Goal: Information Seeking & Learning: Learn about a topic

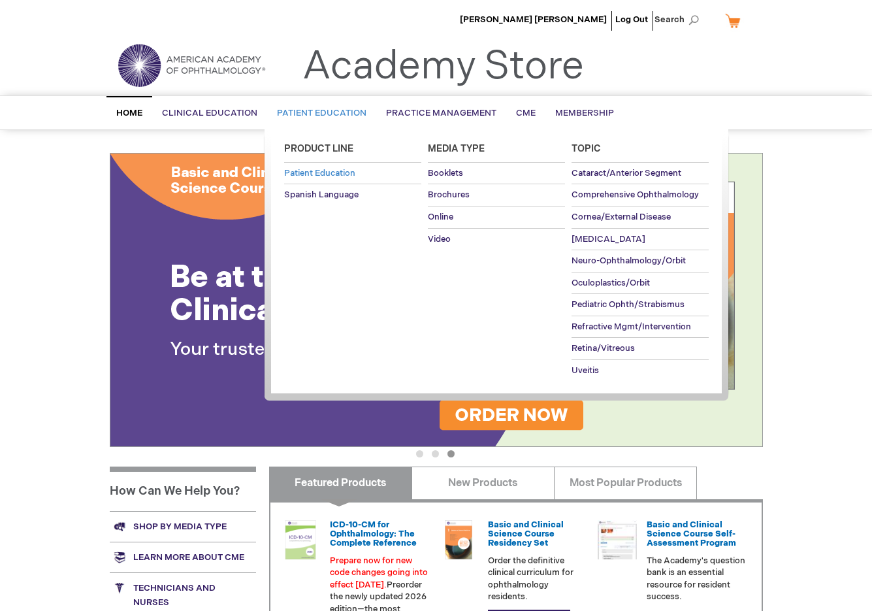
click at [321, 169] on span "Patient Education" at bounding box center [319, 173] width 71 height 10
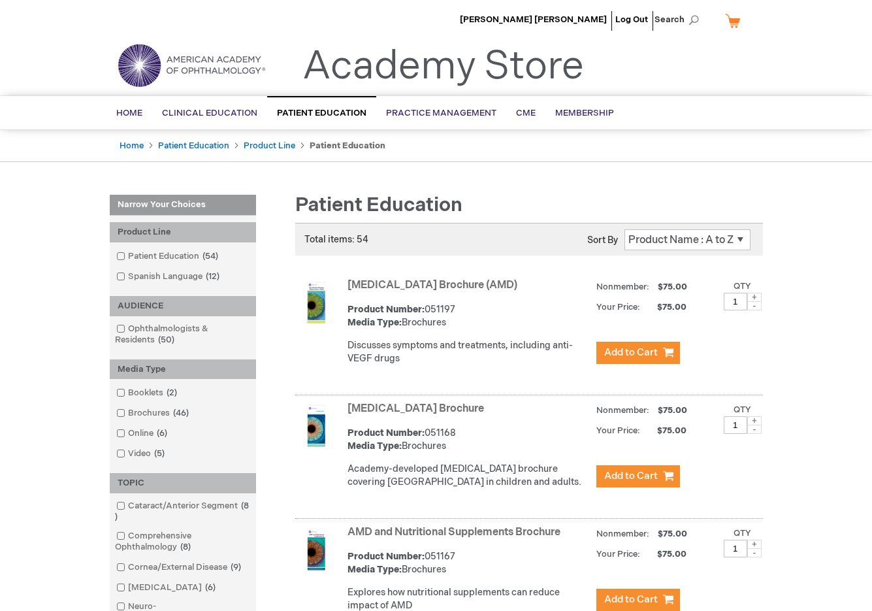
click at [739, 238] on select "Position Product Name : A to Z Product Name : Z to A Price : Low to High Price …" at bounding box center [687, 239] width 126 height 21
click at [624, 229] on select "Position Product Name : A to Z Product Name : Z to A Price : Low to High Price …" at bounding box center [687, 239] width 126 height 21
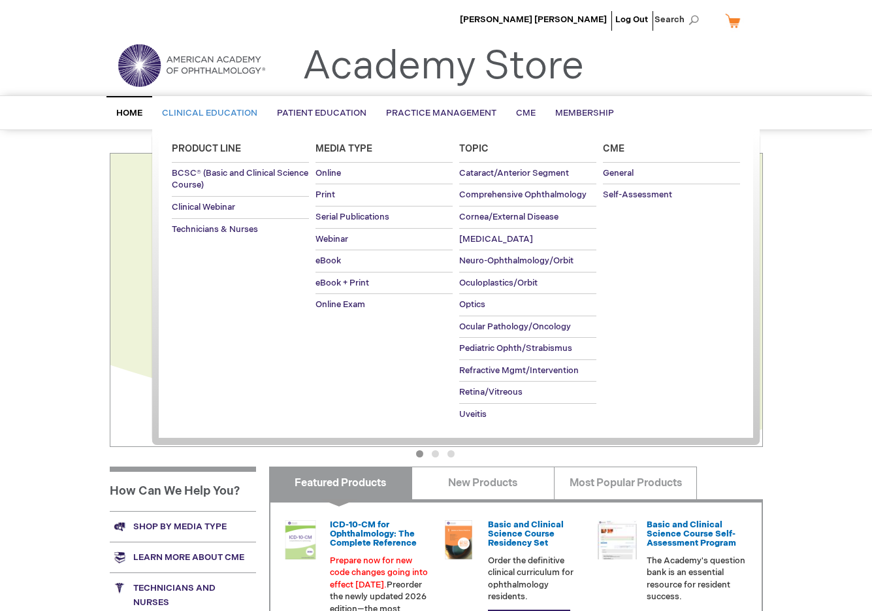
click at [202, 108] on span "Clinical Education" at bounding box center [209, 113] width 95 height 10
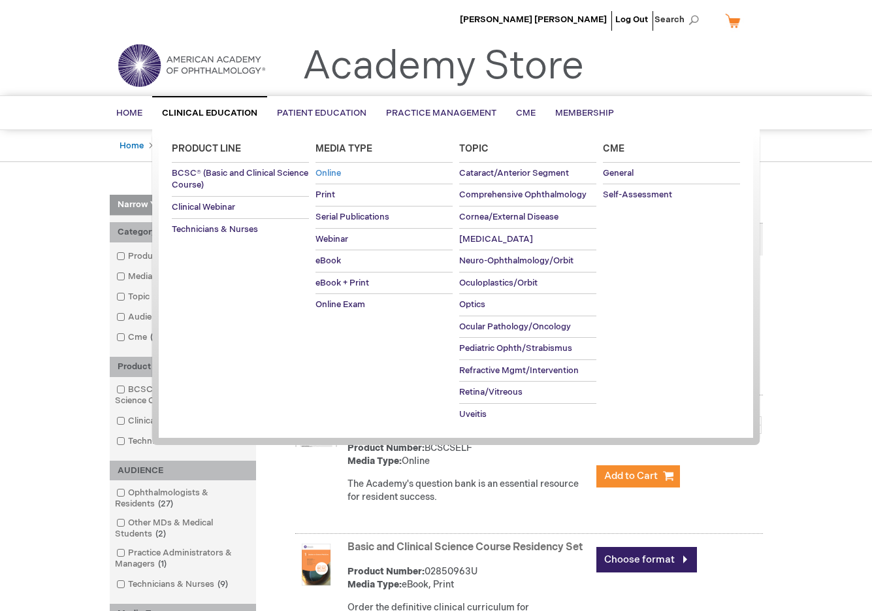
click at [338, 168] on span "Online" at bounding box center [328, 173] width 25 height 10
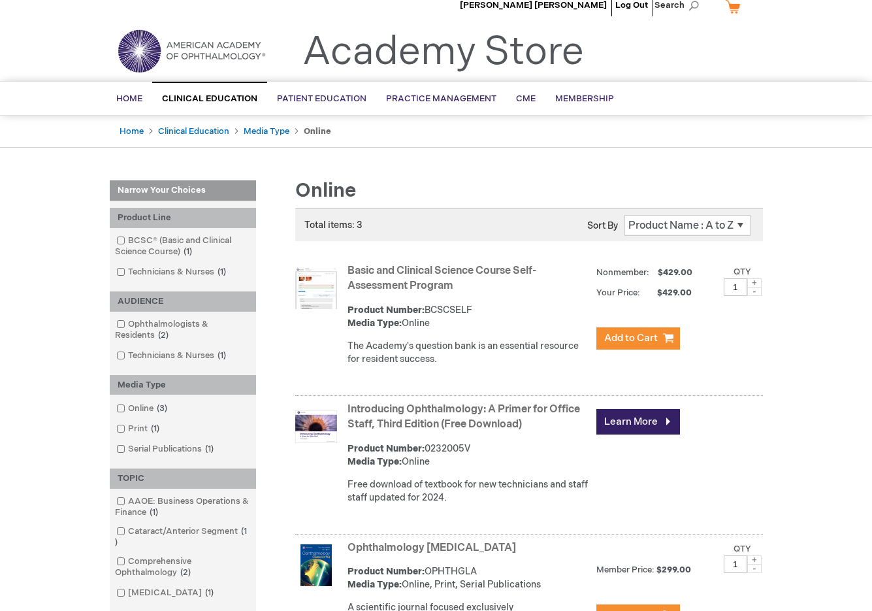
scroll to position [13, 0]
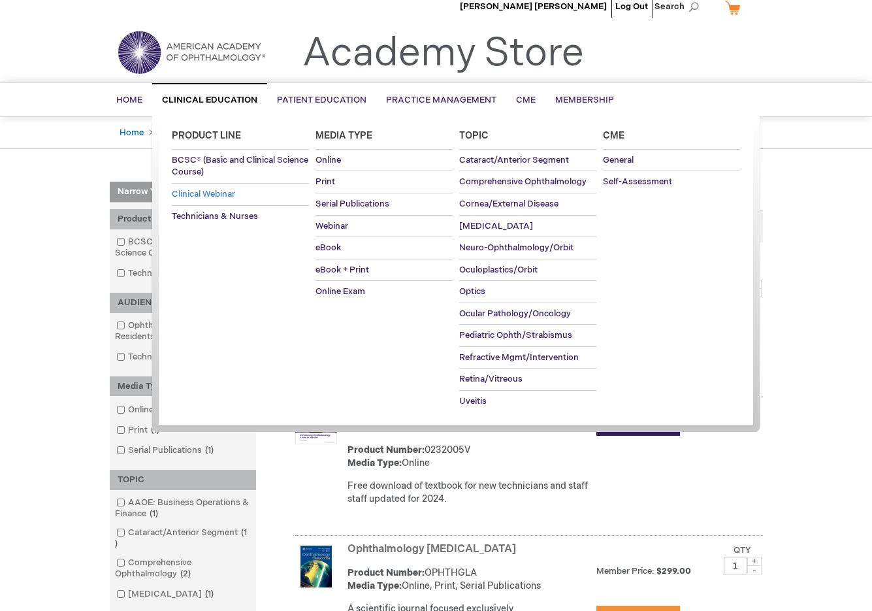
click at [185, 189] on span "Clinical Webinar" at bounding box center [203, 194] width 63 height 10
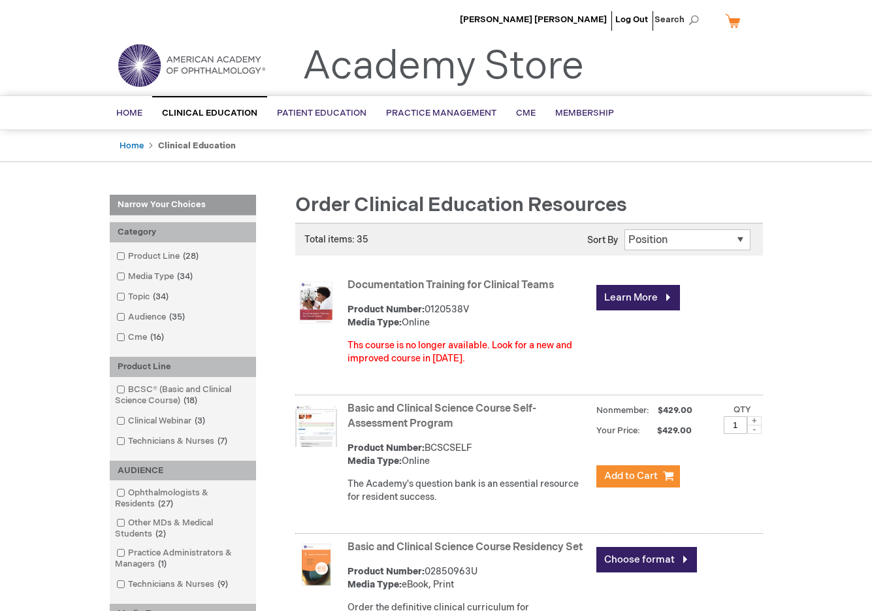
click at [740, 240] on select "Position Product Name : A to Z Product Name : Z to A Price : Low to High Price …" at bounding box center [687, 239] width 126 height 21
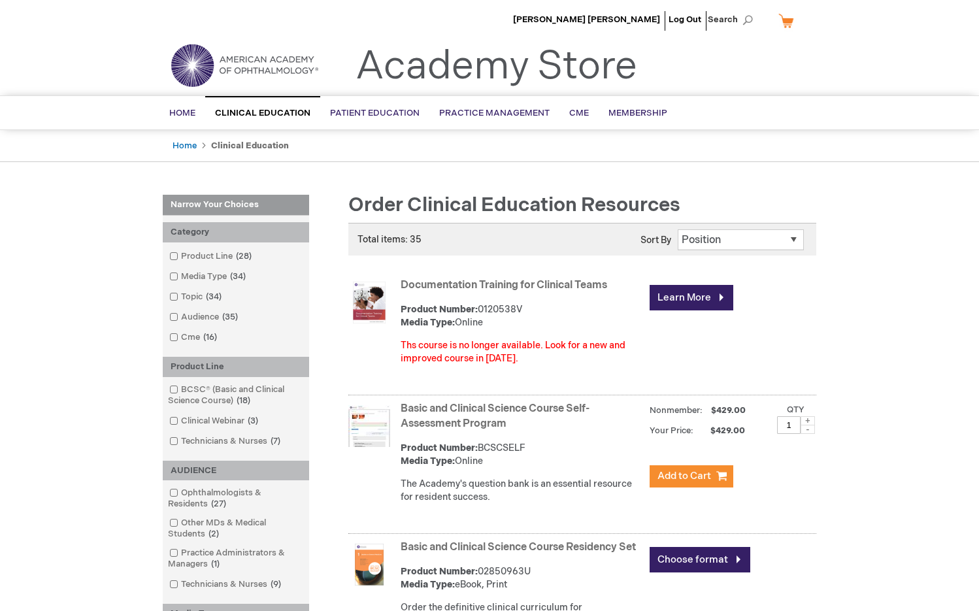
click at [138, 25] on div "[PERSON_NAME] [PERSON_NAME] Log Out Search My Cart CLOSE RECENTLY ADDED ITEM(S)…" at bounding box center [489, 23] width 979 height 46
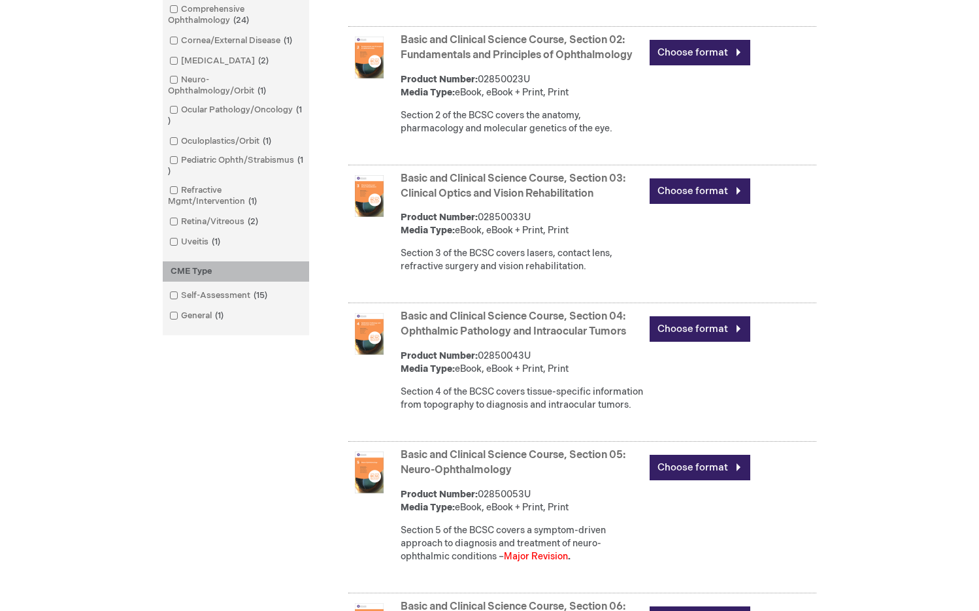
scroll to position [915, 0]
